Goal: Information Seeking & Learning: Learn about a topic

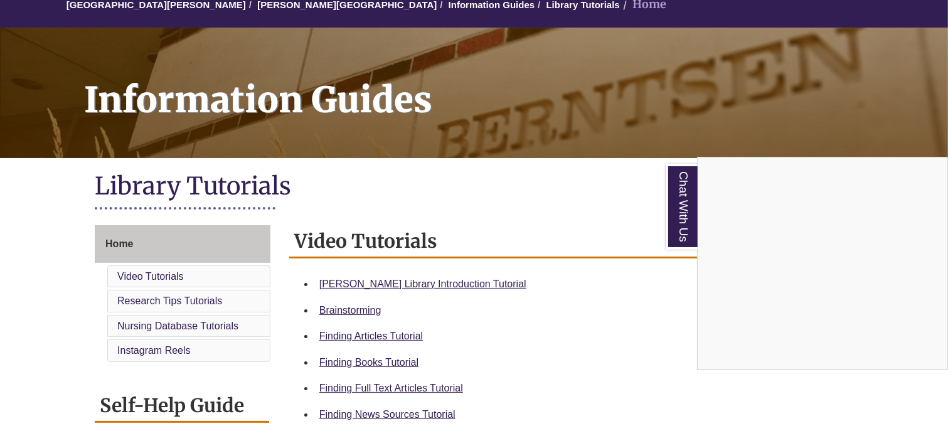
scroll to position [167, 0]
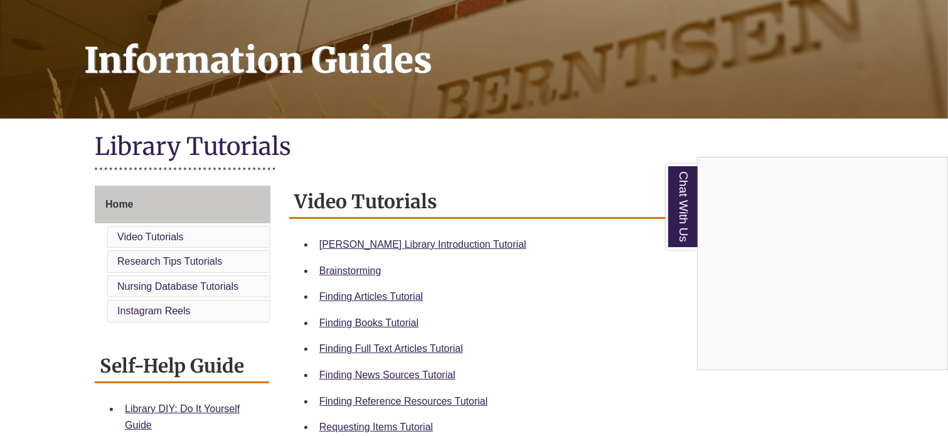
click at [397, 329] on div "Chat With Us" at bounding box center [474, 218] width 948 height 436
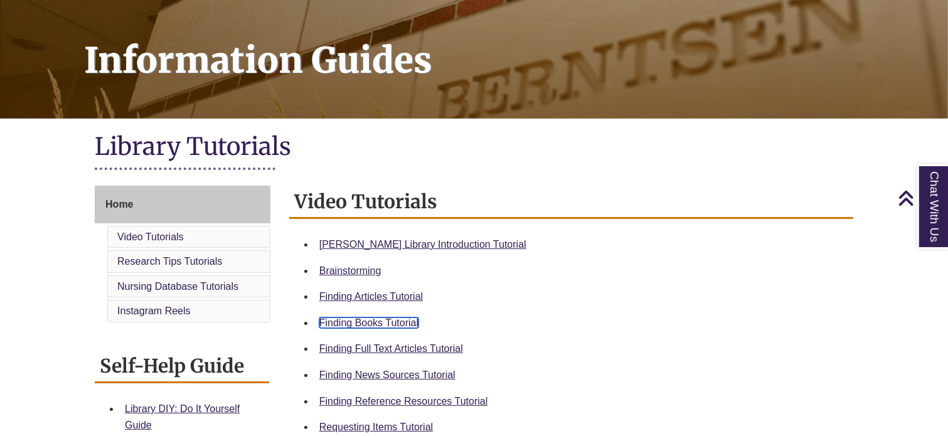
click at [394, 326] on link "Finding Books Tutorial" at bounding box center [368, 322] width 99 height 11
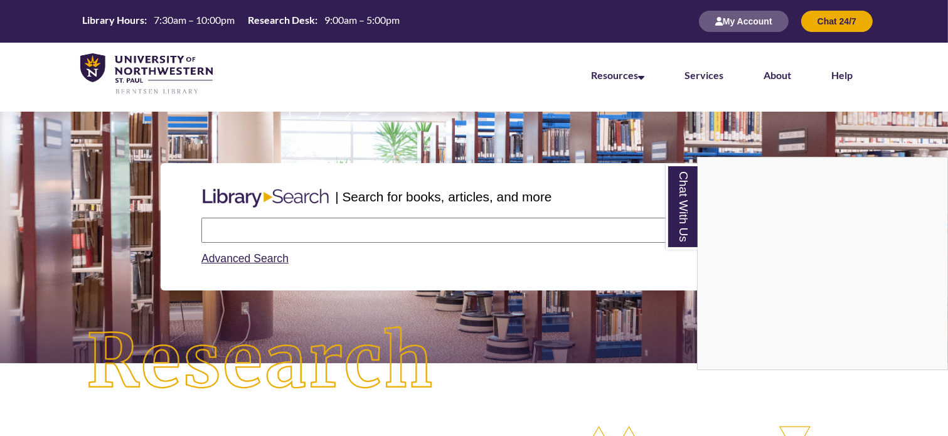
click at [319, 218] on div "Chat With Us" at bounding box center [474, 218] width 948 height 436
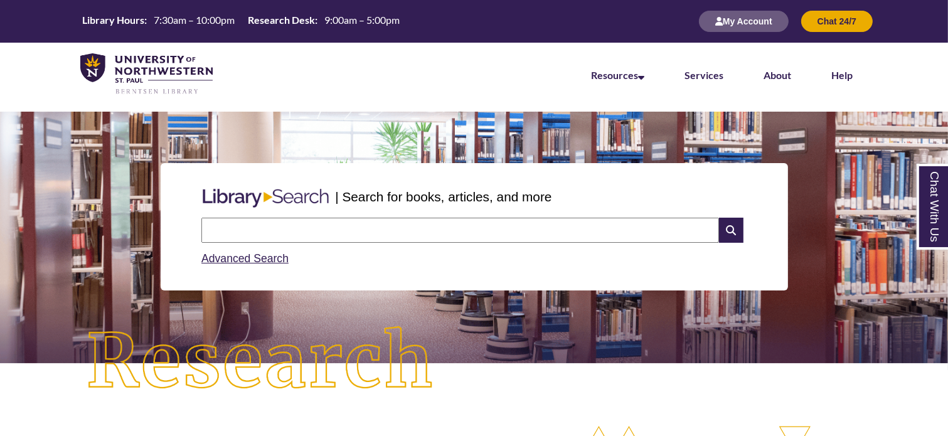
click at [329, 232] on input "text" at bounding box center [460, 230] width 518 height 25
type input "********"
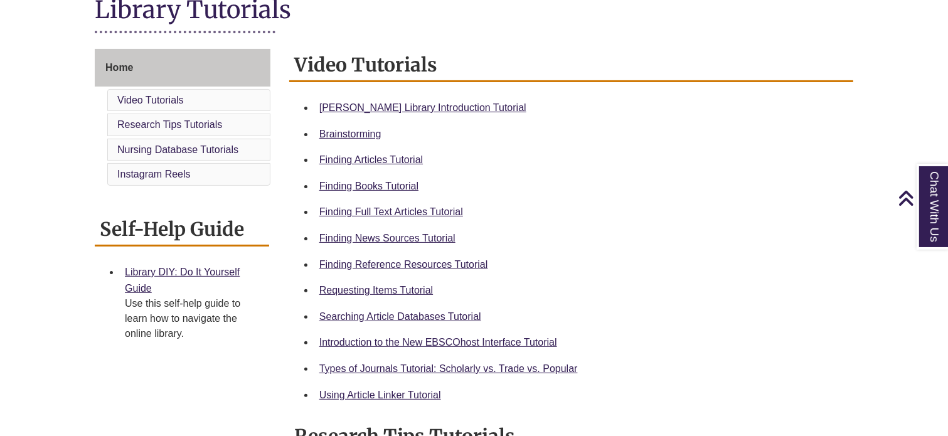
scroll to position [306, 0]
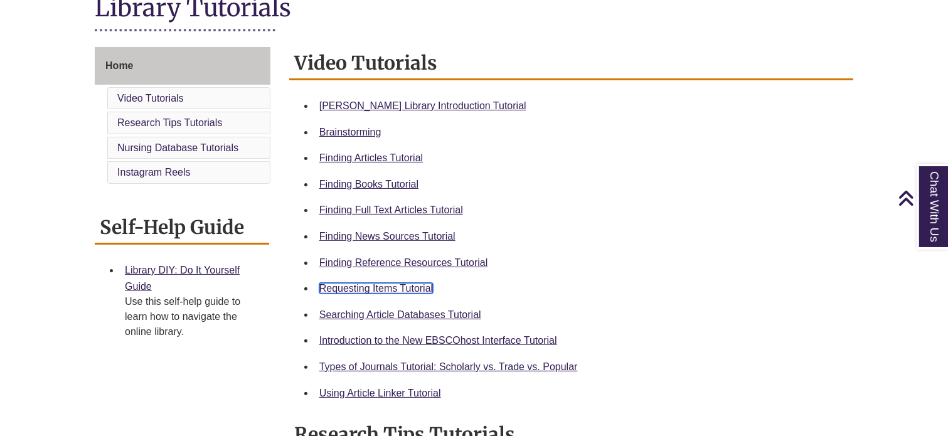
click at [384, 285] on link "Requesting Items Tutorial" at bounding box center [376, 288] width 114 height 11
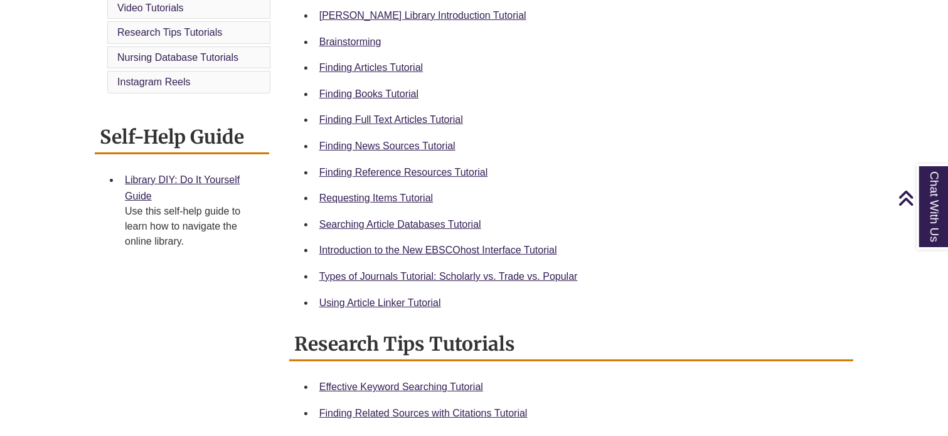
scroll to position [398, 0]
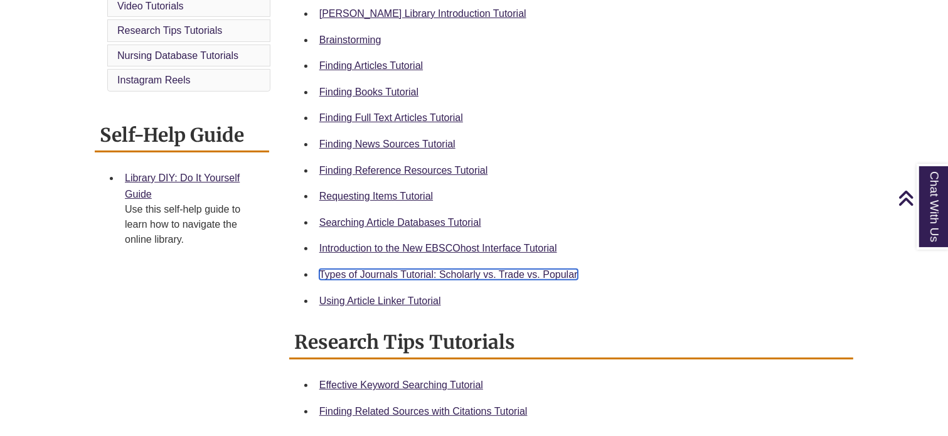
click at [399, 274] on link "Types of Journals Tutorial: Scholarly vs. Trade vs. Popular" at bounding box center [448, 274] width 258 height 11
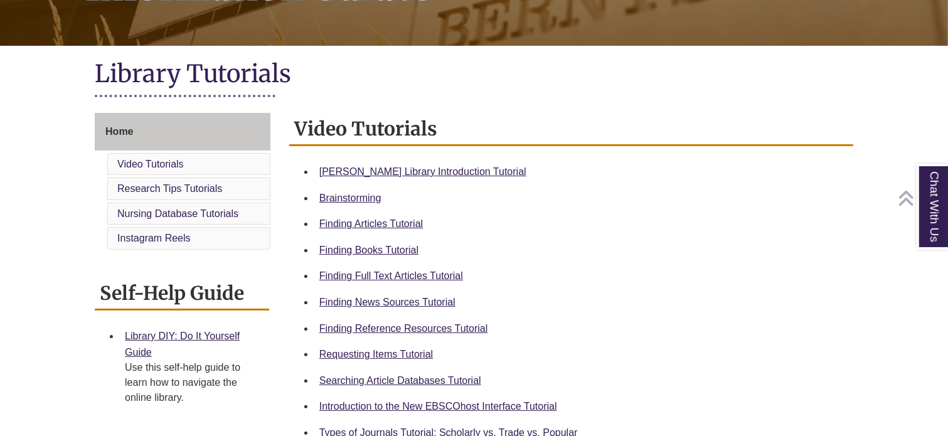
scroll to position [245, 0]
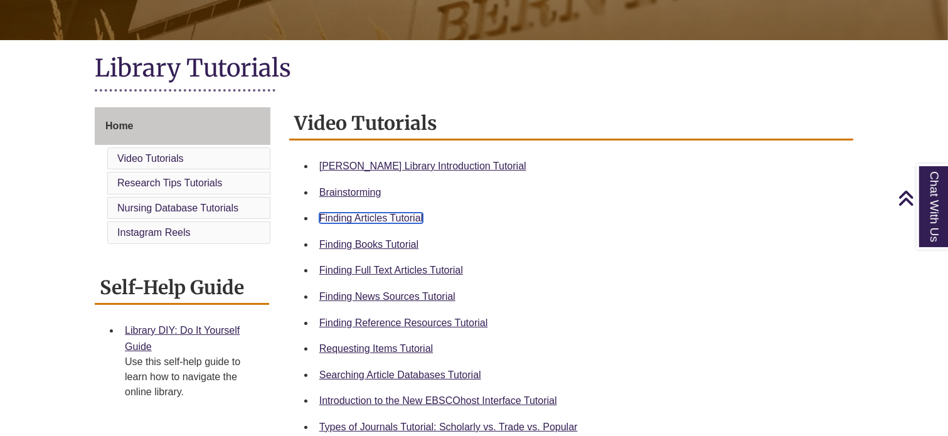
click at [406, 215] on link "Finding Articles Tutorial" at bounding box center [371, 218] width 104 height 11
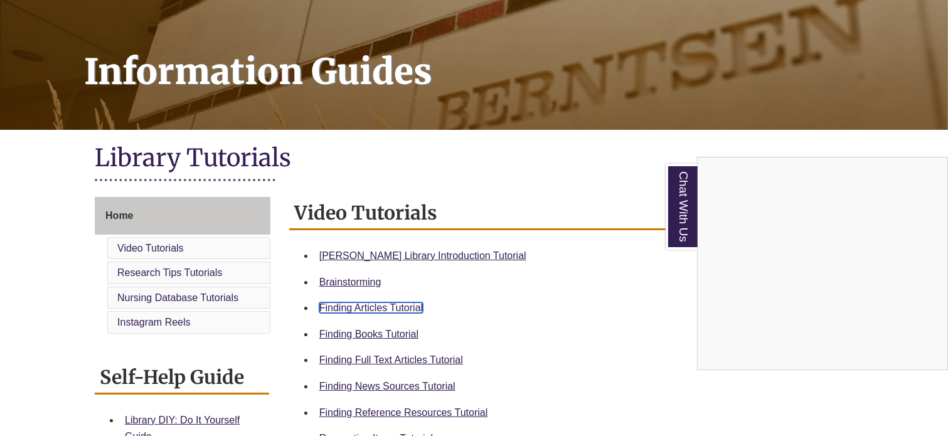
scroll to position [157, 0]
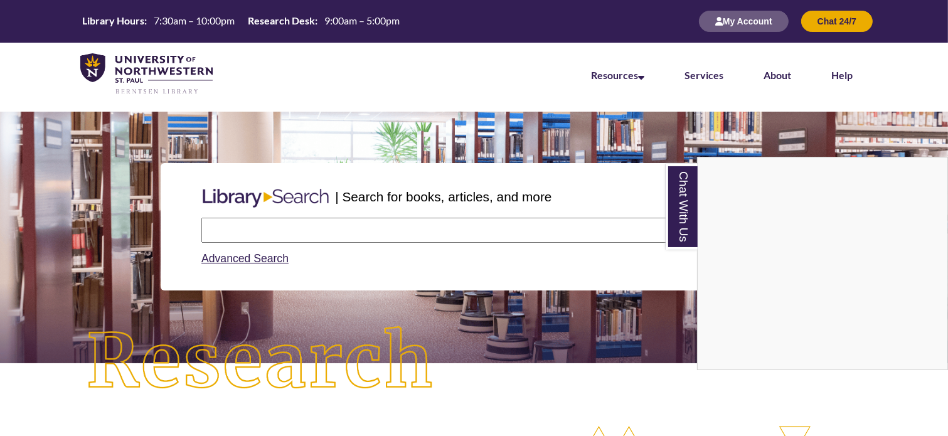
click at [455, 233] on div "Chat With Us" at bounding box center [474, 218] width 948 height 436
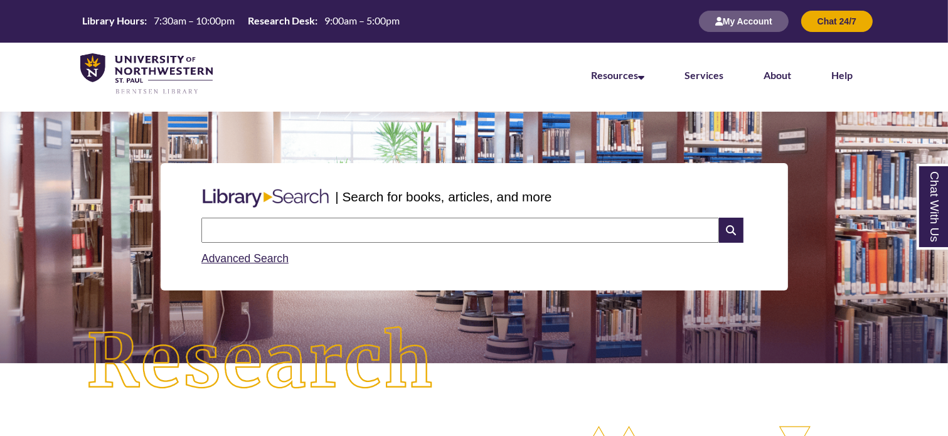
click at [585, 249] on div "Advanced Search" at bounding box center [473, 255] width 545 height 24
click at [591, 231] on input "text" at bounding box center [460, 230] width 518 height 25
type input "**********"
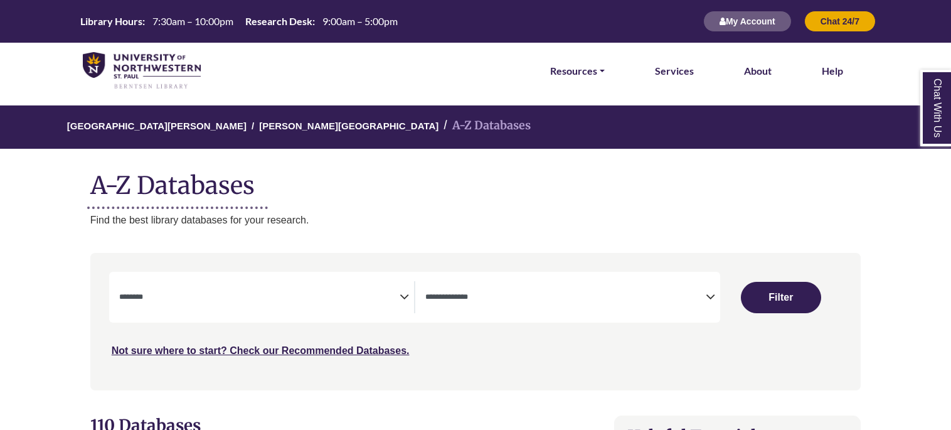
select select "Database Subject Filter"
select select "Database Types Filter"
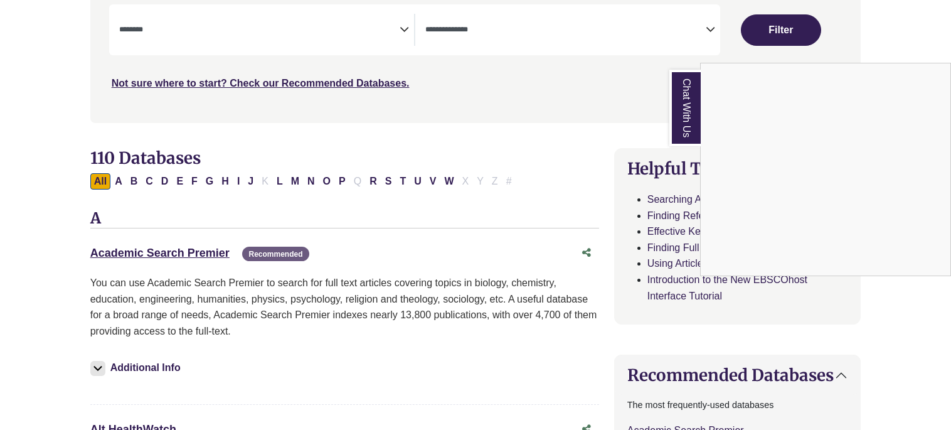
scroll to position [324, 0]
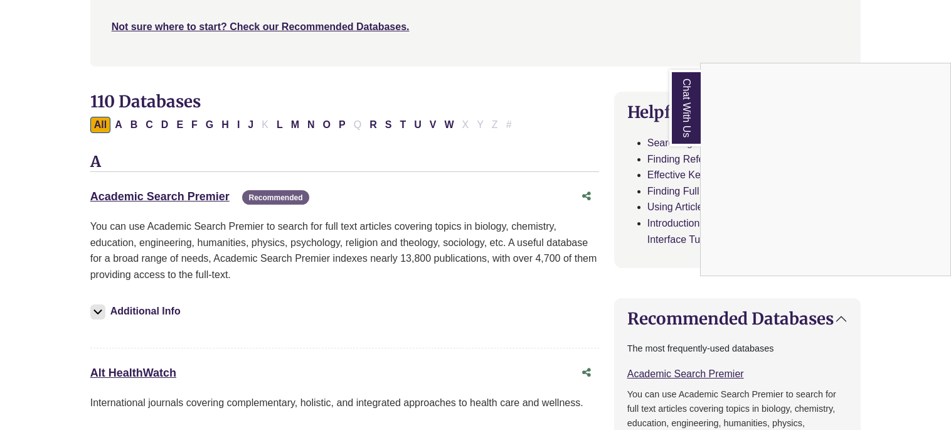
click at [383, 127] on div "Chat With Us" at bounding box center [475, 215] width 951 height 430
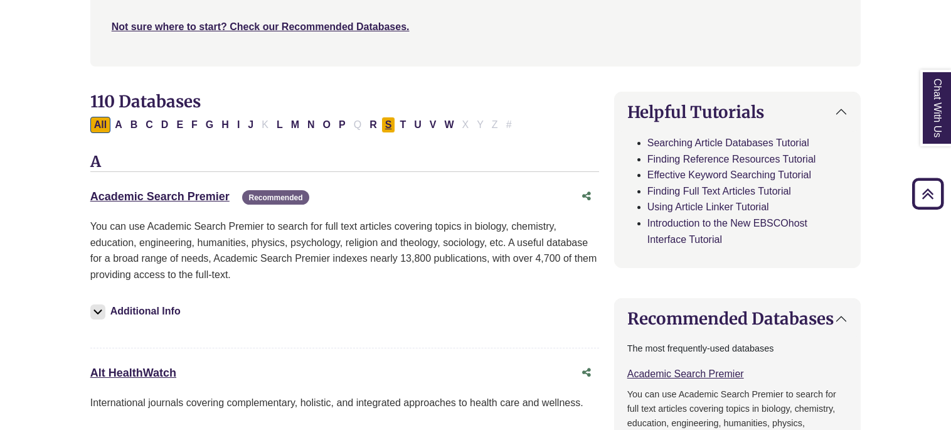
click at [381, 129] on button "S" at bounding box center [388, 125] width 14 height 16
select select "Database Subject Filter"
select select "Database Types Filter"
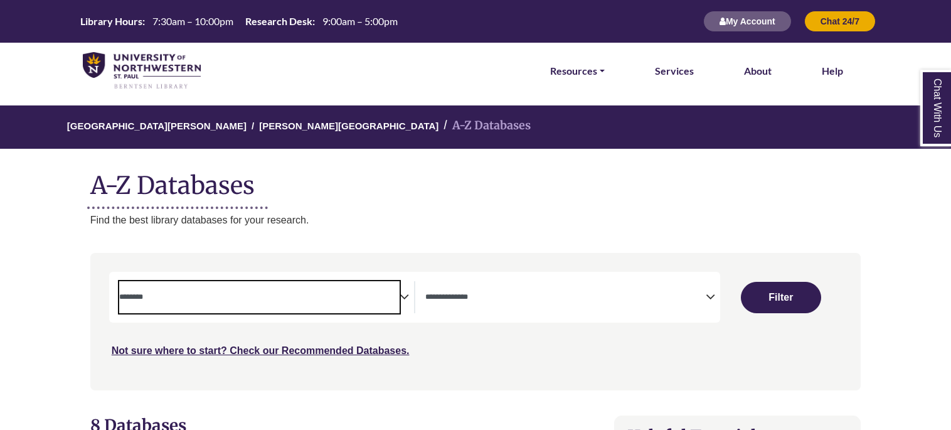
click at [319, 284] on span "Search filters" at bounding box center [259, 297] width 280 height 32
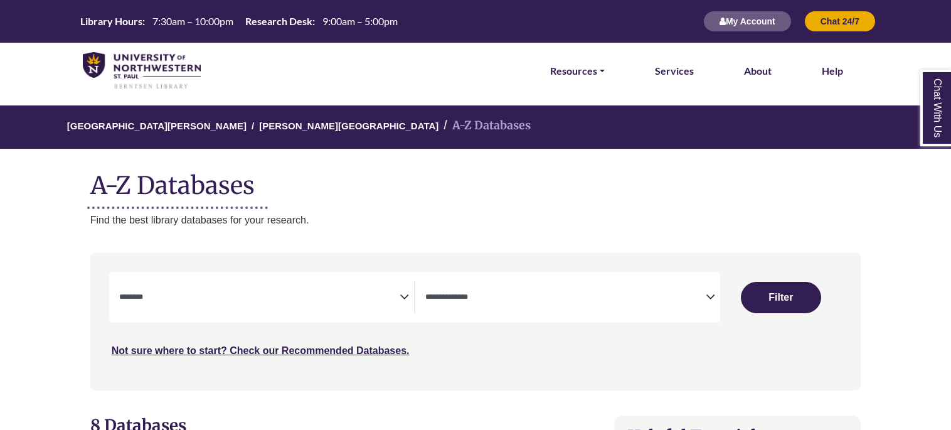
click at [592, 175] on h1 "A-Z Databases" at bounding box center [475, 180] width 771 height 38
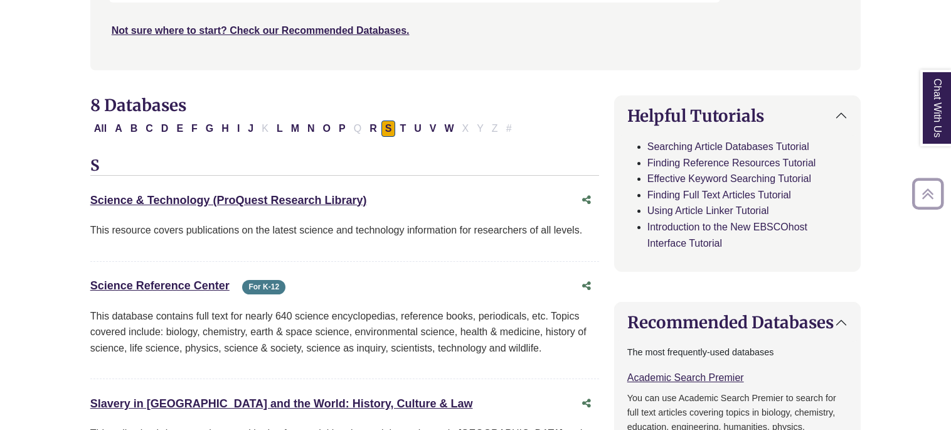
scroll to position [324, 0]
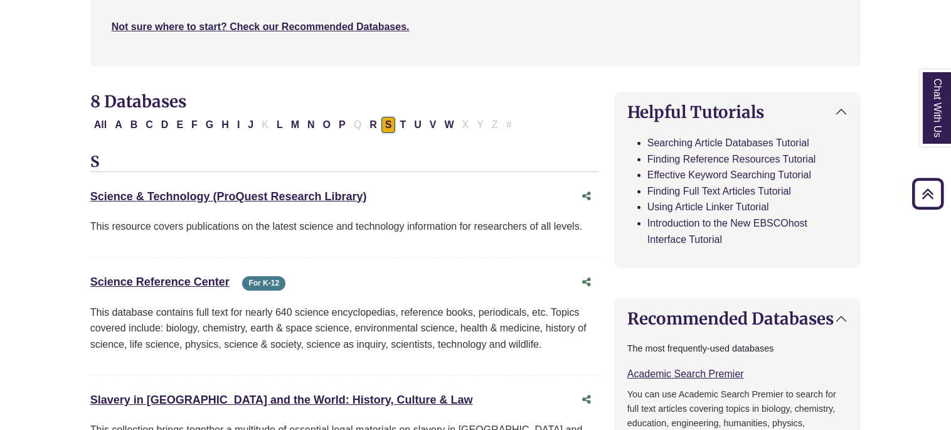
select select "Database Subject Filter"
select select "Database Types Filter"
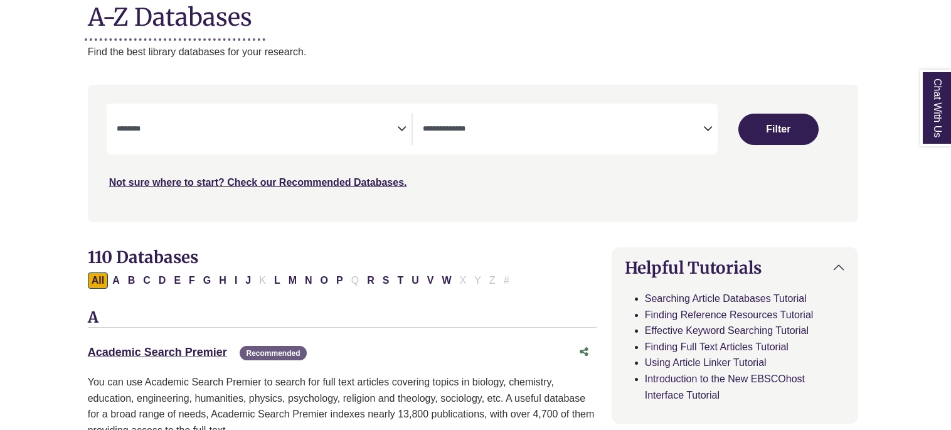
scroll to position [221, 3]
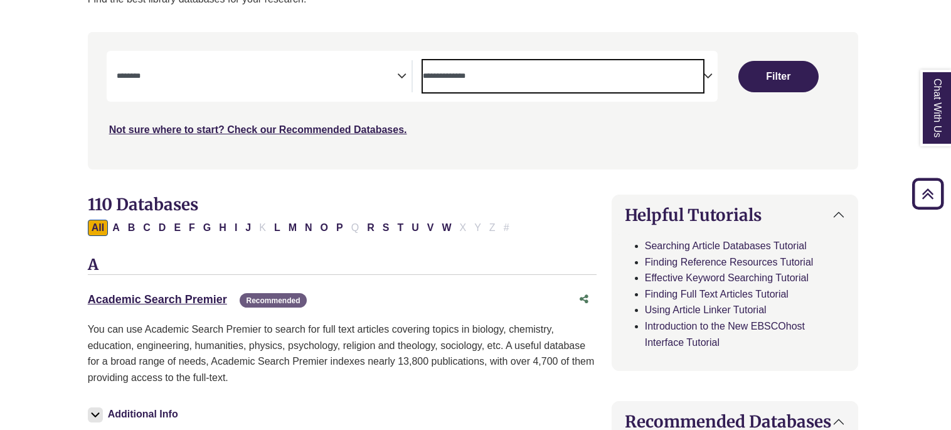
click at [474, 82] on span "Search filters" at bounding box center [563, 76] width 280 height 32
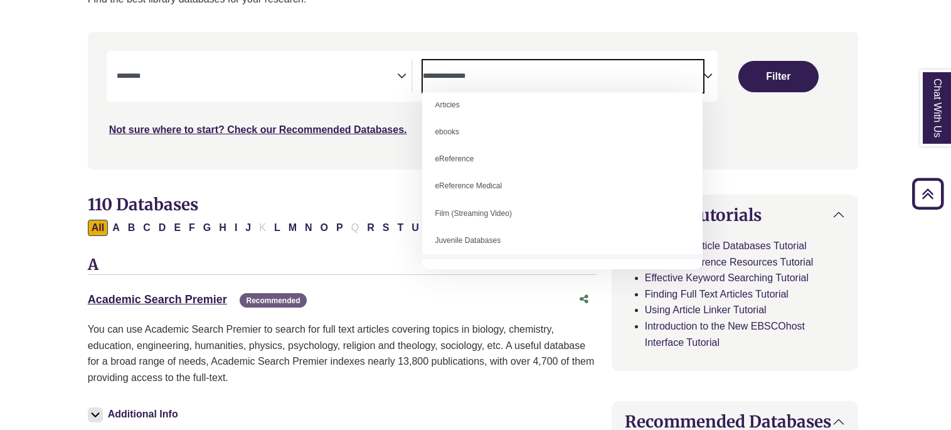
scroll to position [0, 0]
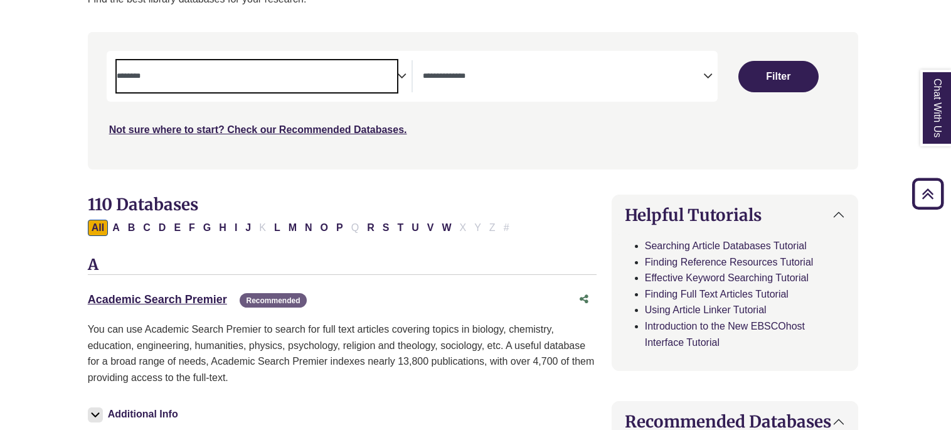
click at [316, 66] on span "Search filters" at bounding box center [257, 76] width 280 height 32
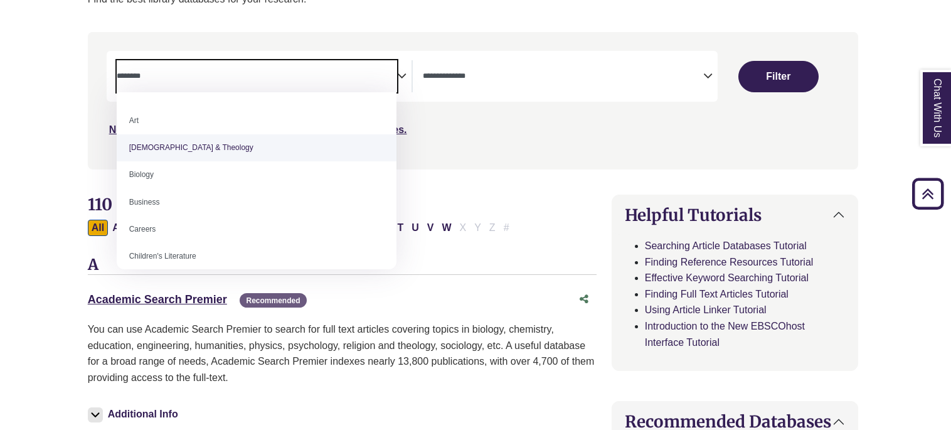
scroll to position [216, 0]
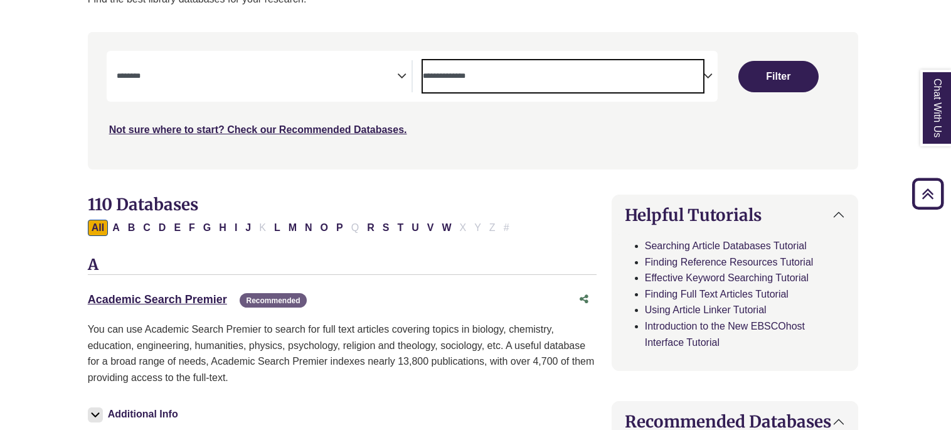
click at [525, 65] on span "Search filters" at bounding box center [563, 76] width 280 height 32
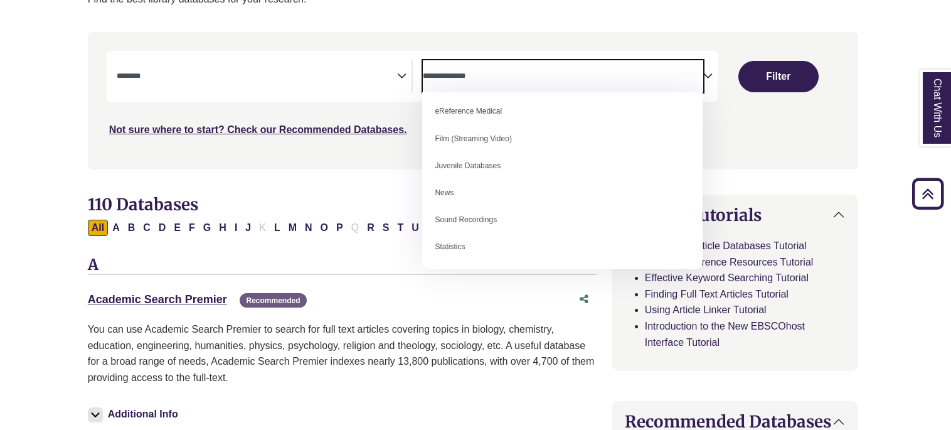
scroll to position [87, 0]
click at [215, 179] on div "**********" at bounding box center [473, 110] width 786 height 156
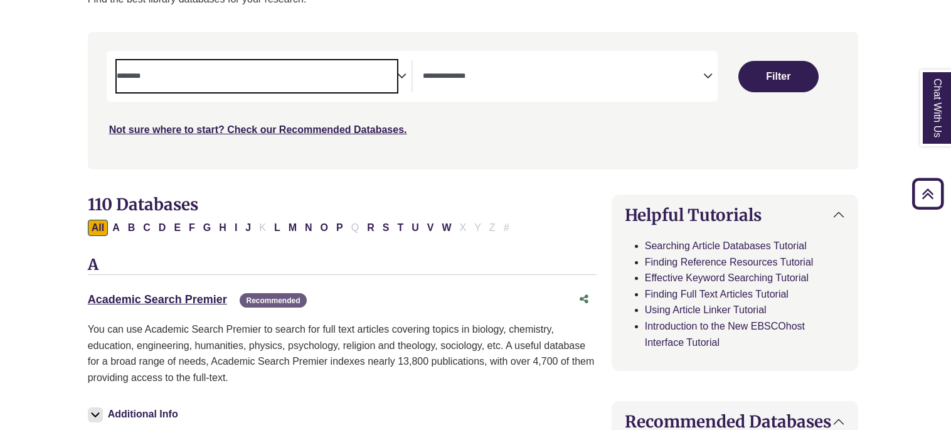
click at [342, 77] on textarea "Search" at bounding box center [257, 77] width 280 height 10
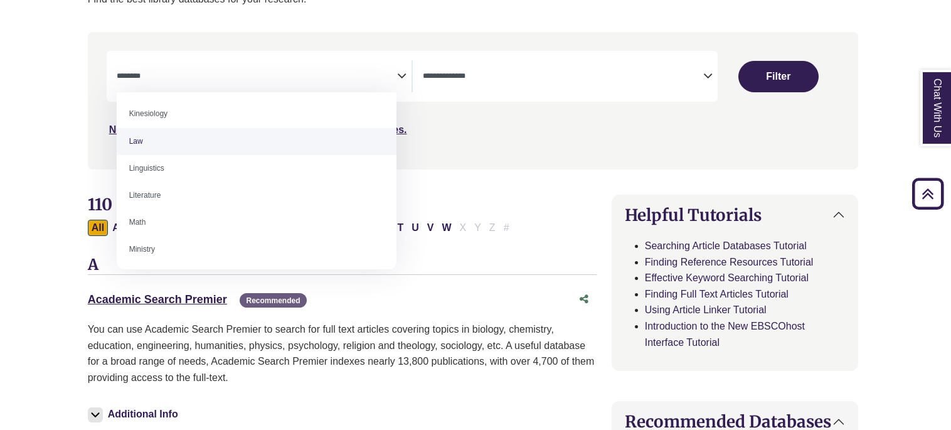
scroll to position [304, 0]
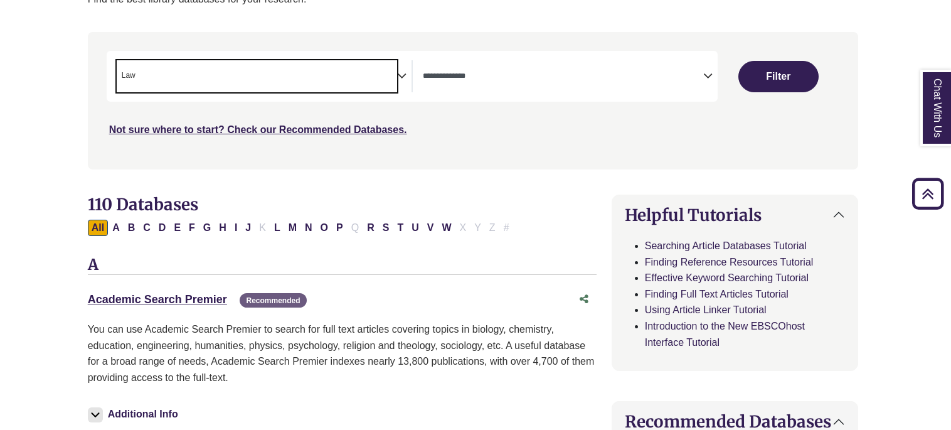
click at [223, 66] on span "× Law" at bounding box center [257, 76] width 280 height 32
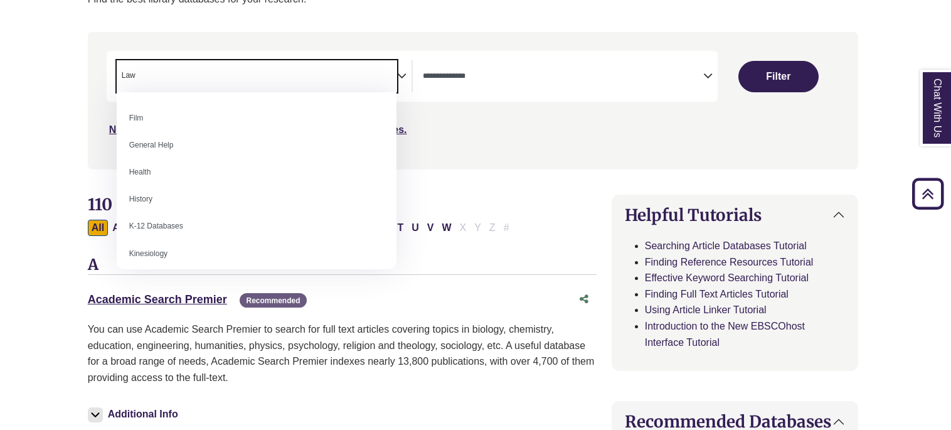
scroll to position [531, 0]
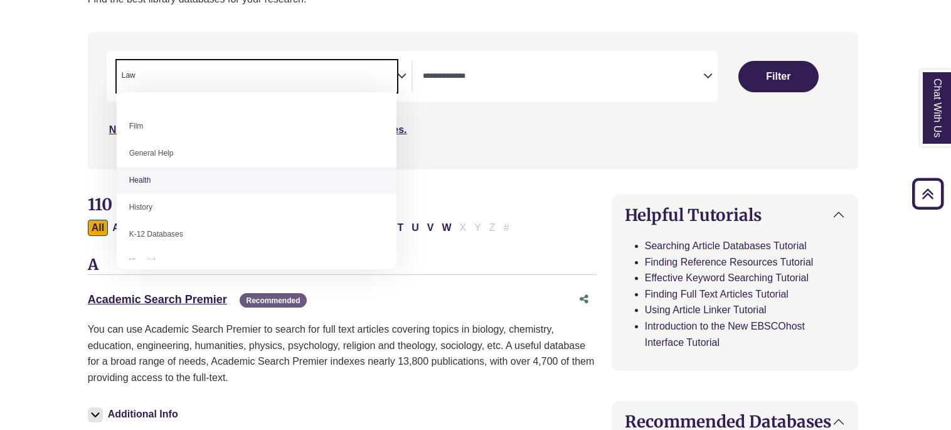
select select "*****"
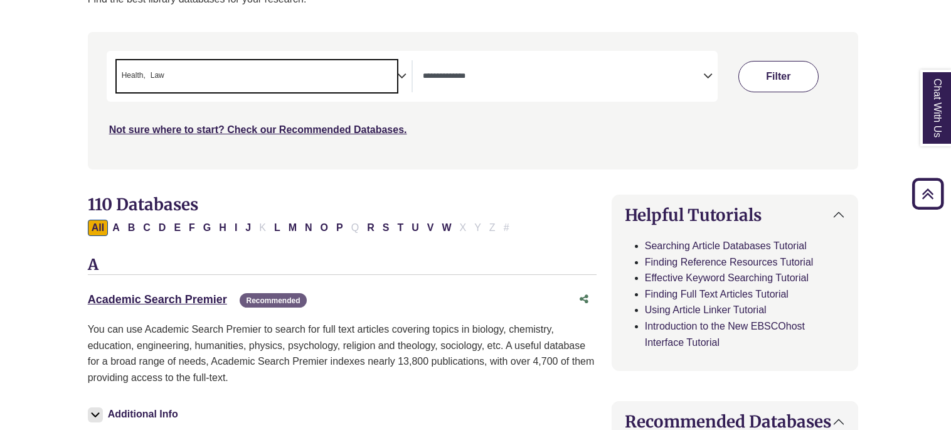
click at [756, 82] on button "Filter" at bounding box center [778, 76] width 80 height 31
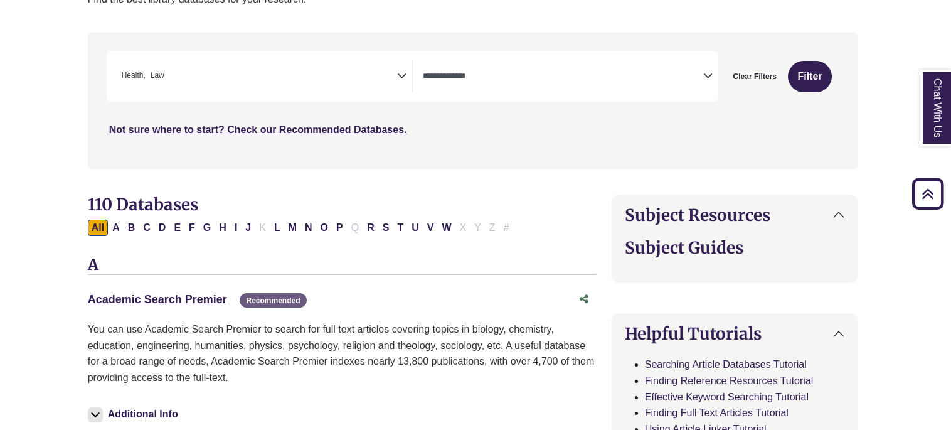
select select "Database Types Filter"
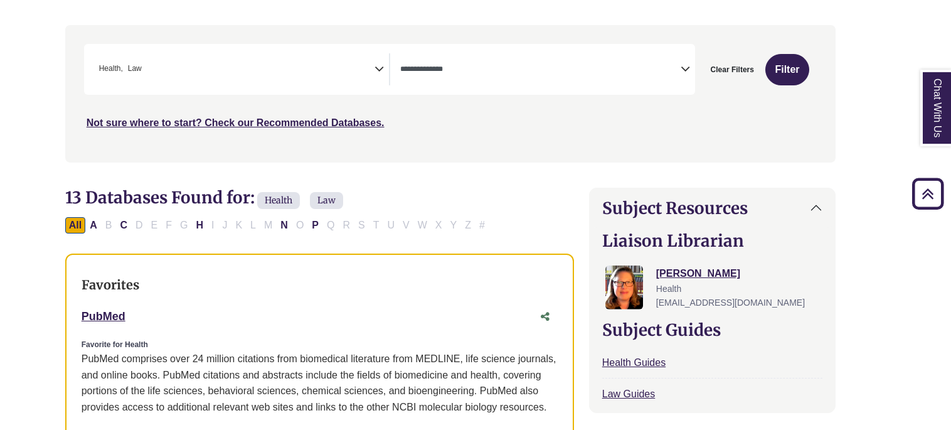
scroll to position [0, 25]
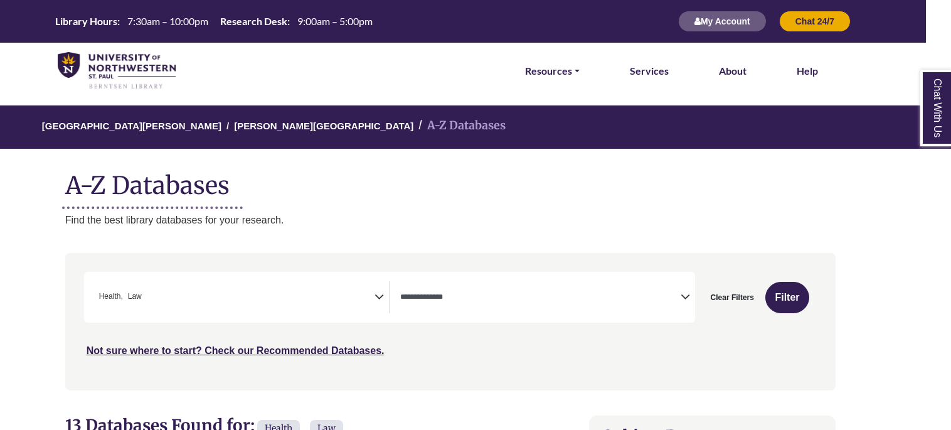
click at [159, 117] on li "University of Northwestern - St. Paul" at bounding box center [131, 126] width 179 height 18
click at [236, 127] on link "[PERSON_NAME][GEOGRAPHIC_DATA]" at bounding box center [323, 125] width 179 height 13
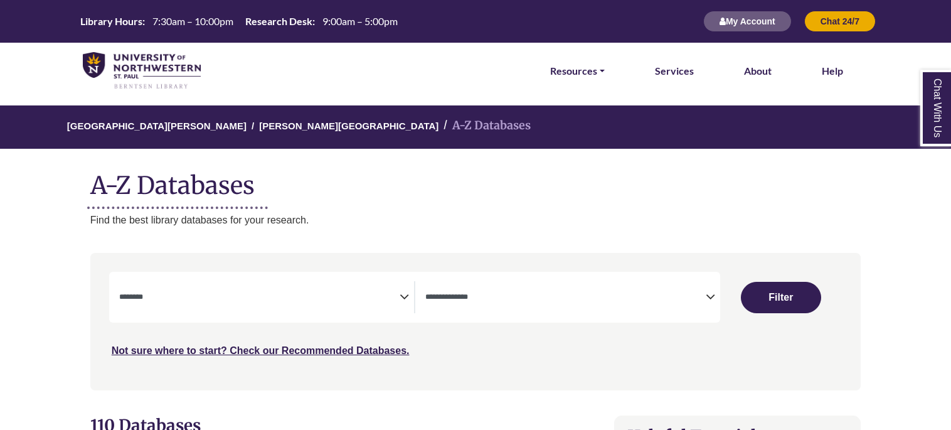
select select "Database Subject Filter"
select select "Database Types Filter"
click at [572, 72] on link "Resources" at bounding box center [577, 71] width 55 height 16
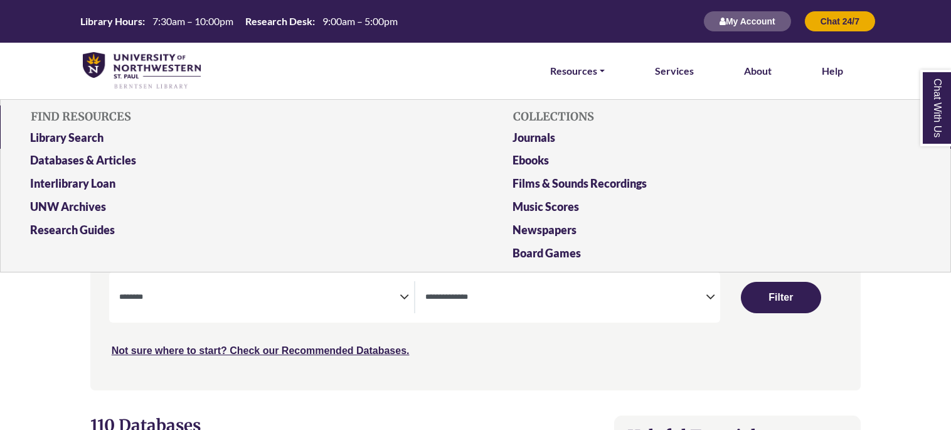
click at [853, 321] on div "Search filters" at bounding box center [476, 321] width 756 height 127
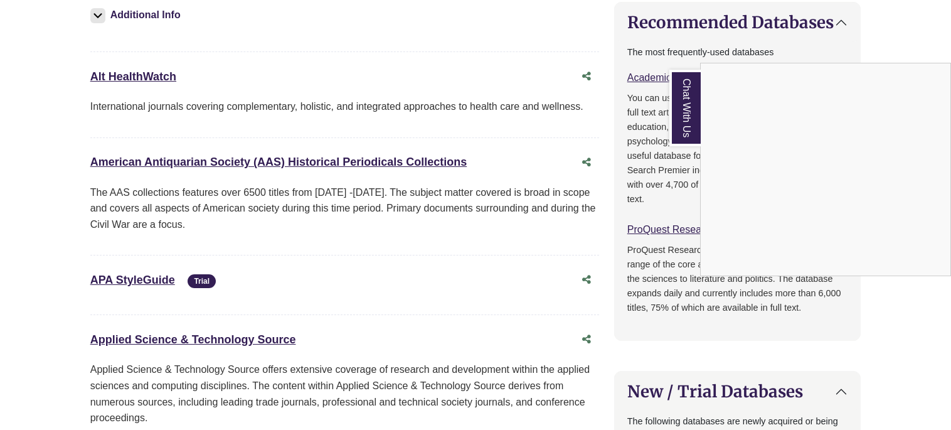
scroll to position [621, 0]
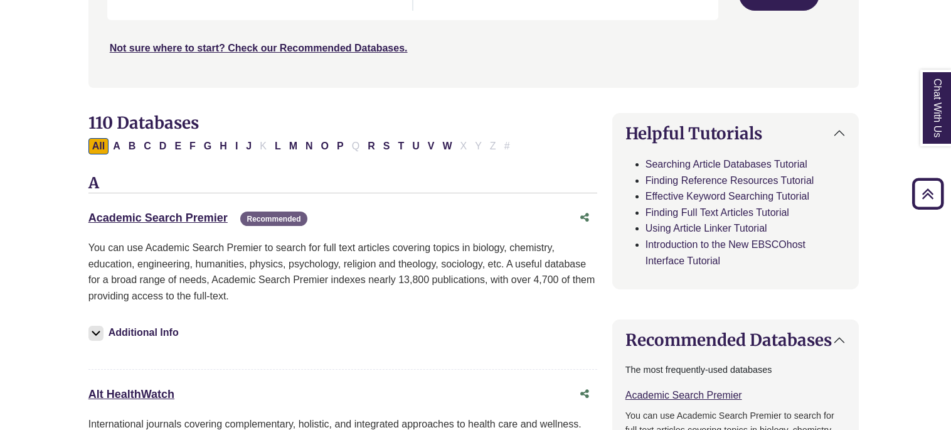
scroll to position [127, 2]
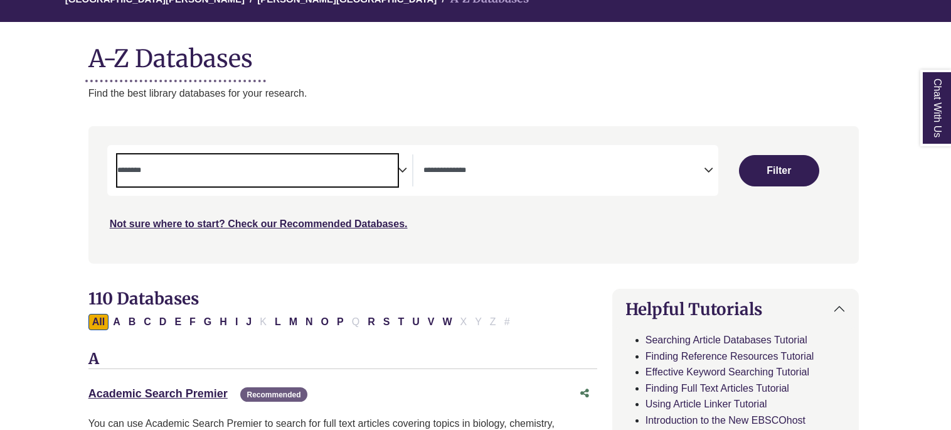
click at [243, 167] on textarea "Search" at bounding box center [257, 171] width 280 height 10
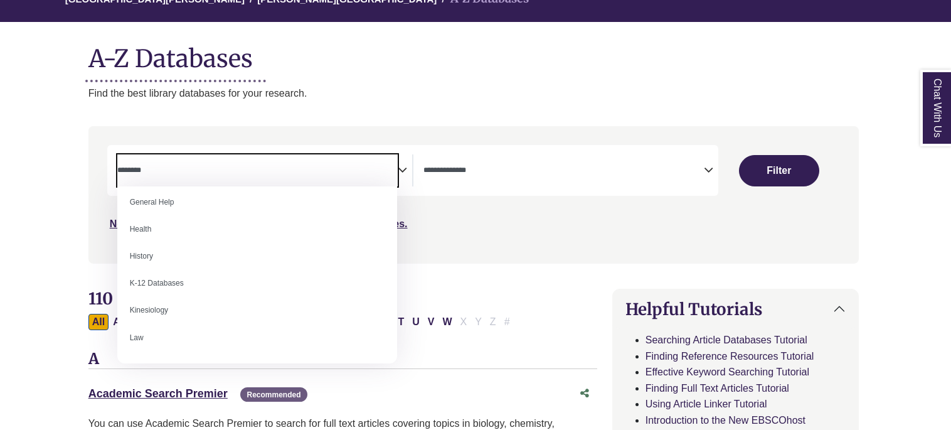
scroll to position [551, 0]
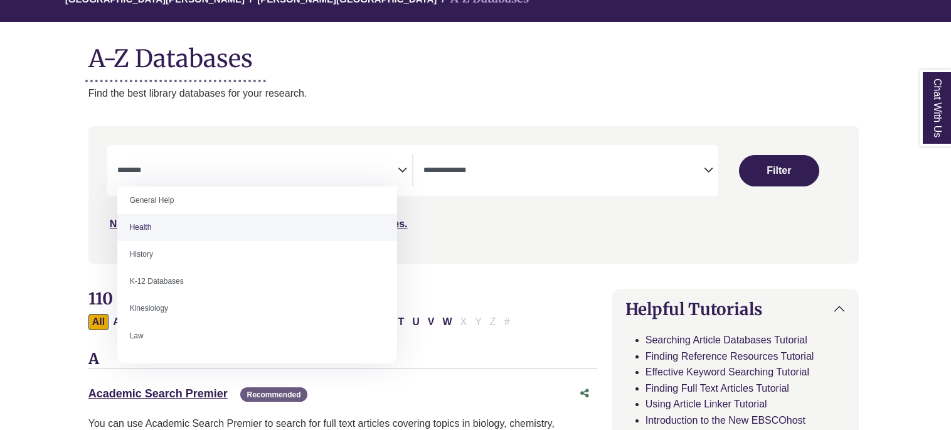
select select "*****"
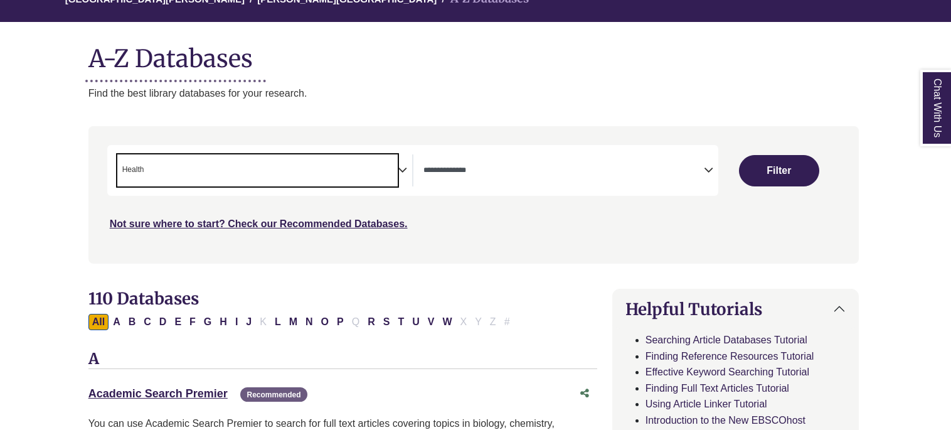
click at [348, 164] on span "× Health" at bounding box center [257, 170] width 280 height 32
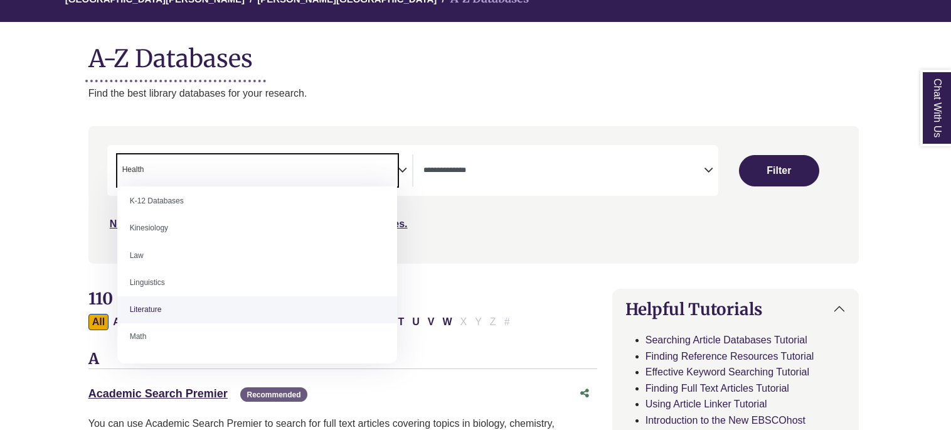
scroll to position [632, 0]
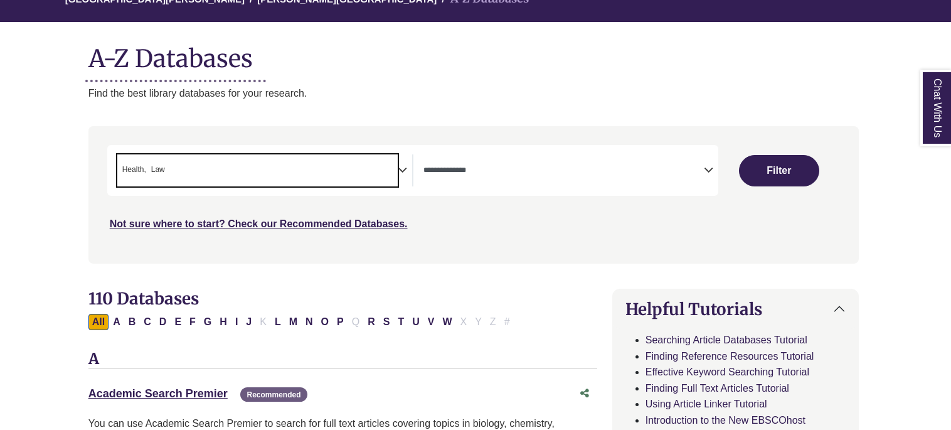
click at [326, 172] on span "× Health × Law" at bounding box center [257, 170] width 280 height 32
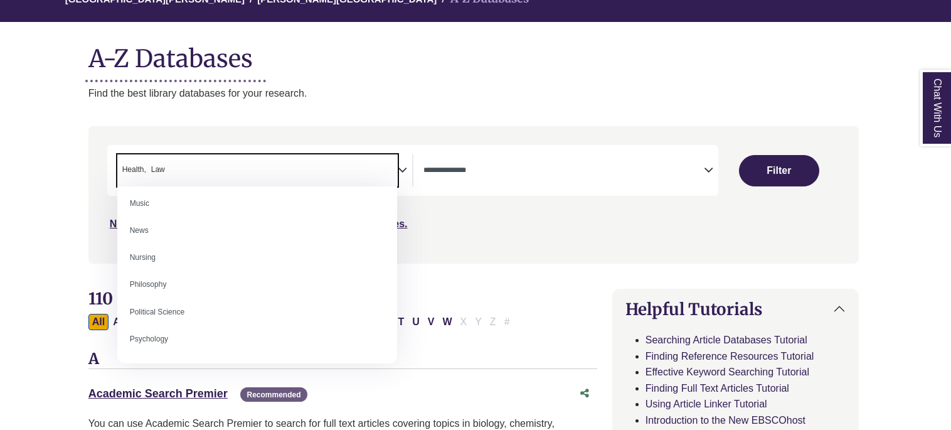
scroll to position [875, 0]
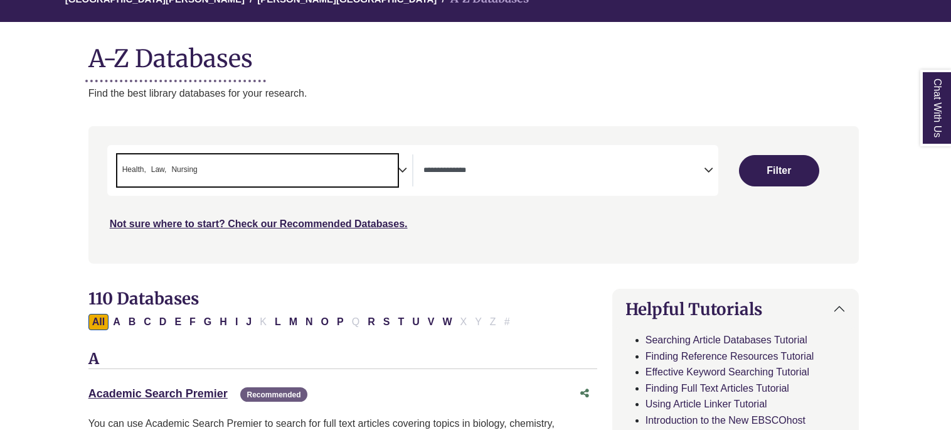
click at [337, 175] on span "× Health × Law × Nursing" at bounding box center [257, 170] width 280 height 32
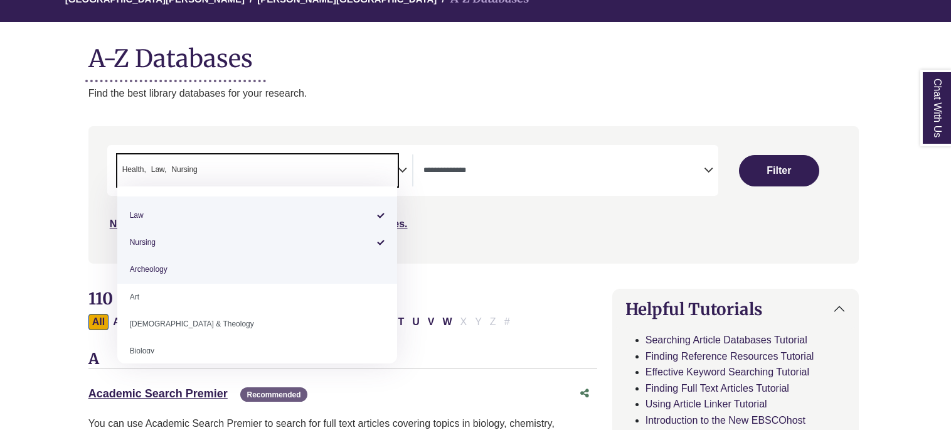
scroll to position [0, 0]
click at [332, 165] on span "× Health × Law × Nursing" at bounding box center [257, 170] width 280 height 32
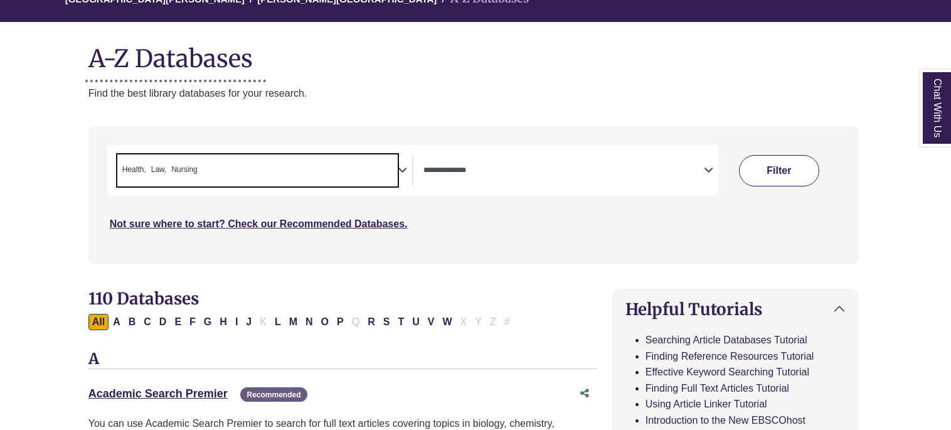
click at [773, 164] on button "Filter" at bounding box center [779, 170] width 80 height 31
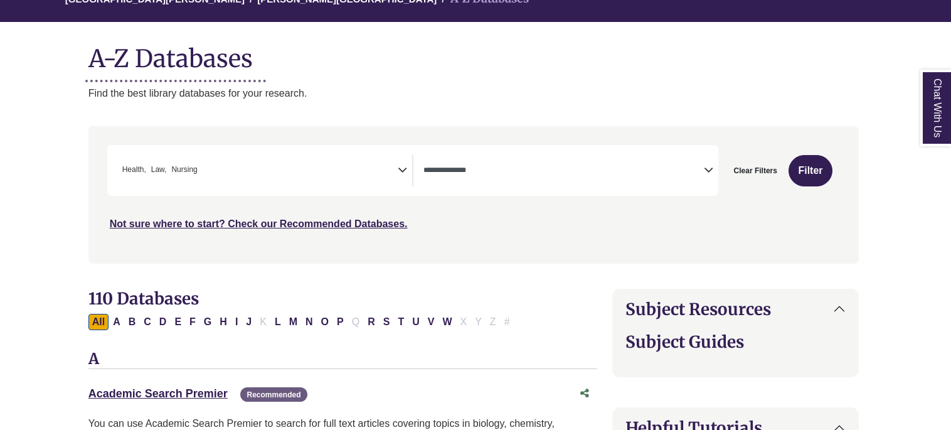
select select "Database Types Filter"
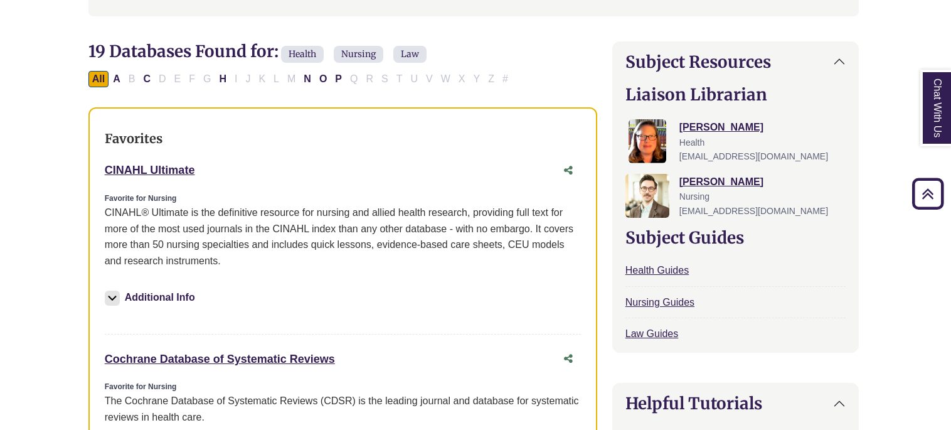
scroll to position [374, 2]
drag, startPoint x: 101, startPoint y: 167, endPoint x: 217, endPoint y: 170, distance: 116.1
click at [217, 170] on div "Favorites CINAHL Ultimate This link opens in a new window Favorite for Nursing …" at bounding box center [342, 404] width 509 height 595
copy link "CINAHL Ultimate"
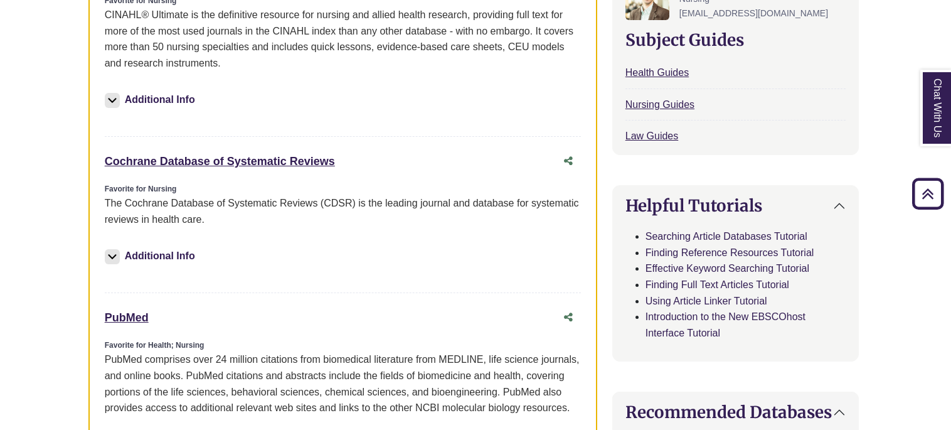
scroll to position [640, 2]
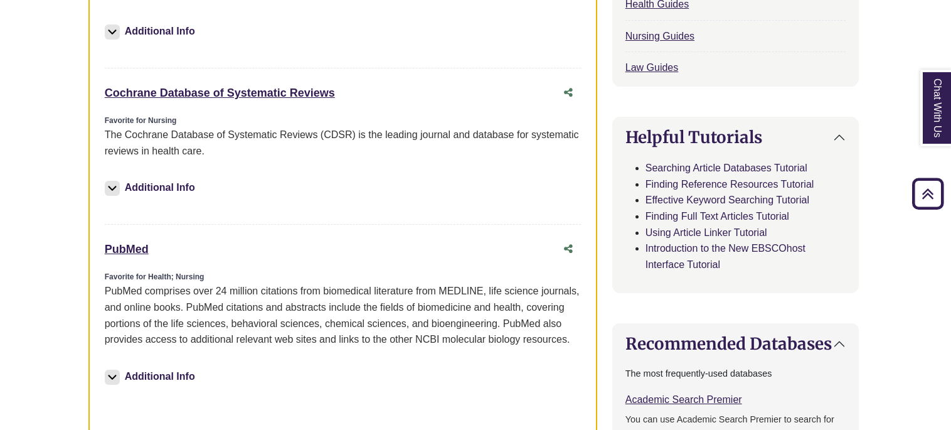
drag, startPoint x: 98, startPoint y: 250, endPoint x: 159, endPoint y: 251, distance: 60.2
click at [159, 251] on div "Favorites CINAHL Ultimate This link opens in a new window Favorite for Nursing …" at bounding box center [342, 138] width 509 height 595
copy link "PubMed"
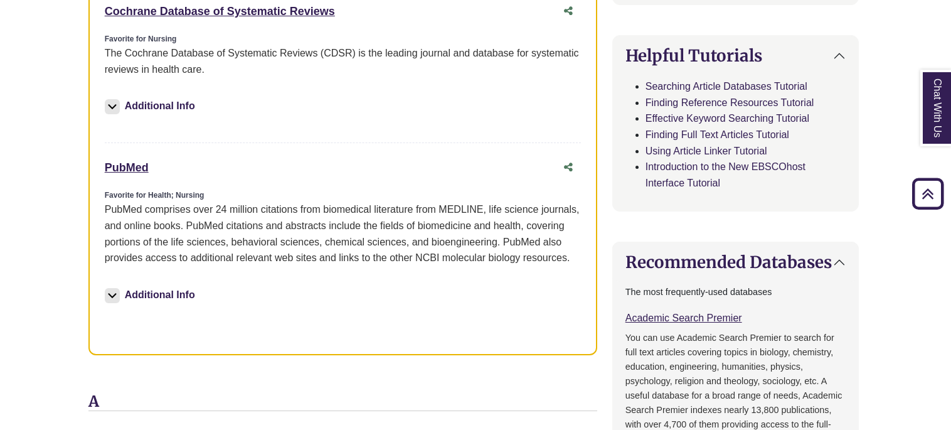
scroll to position [532, 2]
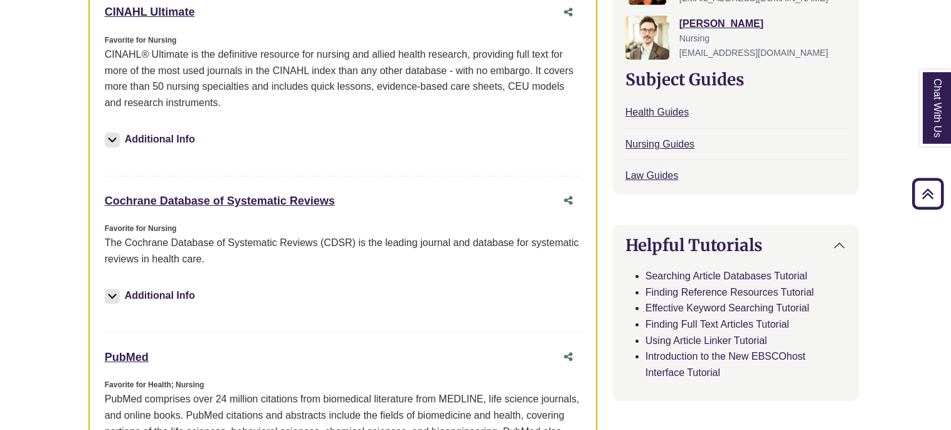
drag, startPoint x: 102, startPoint y: 196, endPoint x: 364, endPoint y: 202, distance: 262.3
click at [364, 202] on div "Favorites CINAHL Ultimate This link opens in a new window Favorite for Nursing …" at bounding box center [342, 246] width 509 height 595
copy link "Cochrane Database of Systematic Reviews"
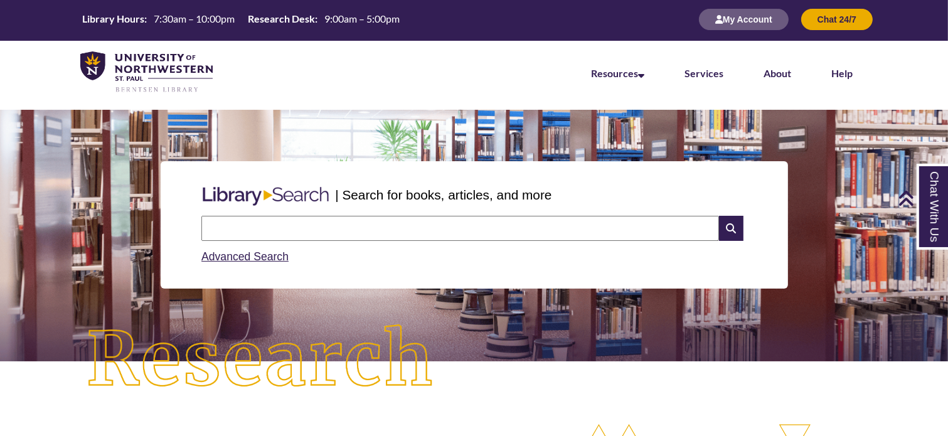
scroll to position [6, 6]
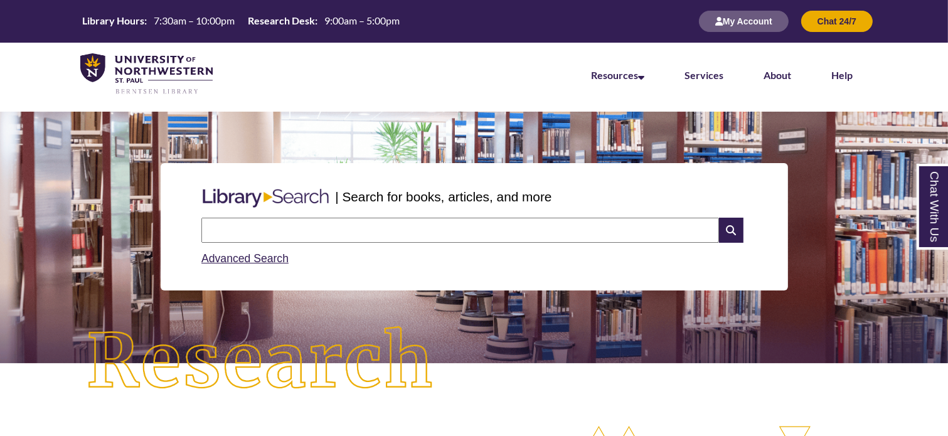
click at [410, 226] on input "text" at bounding box center [460, 230] width 518 height 25
click at [410, 226] on input "*******" at bounding box center [460, 230] width 518 height 25
type input "**********"
click at [243, 256] on link "Advanced Search" at bounding box center [244, 258] width 87 height 13
